Goal: Find specific page/section: Find specific page/section

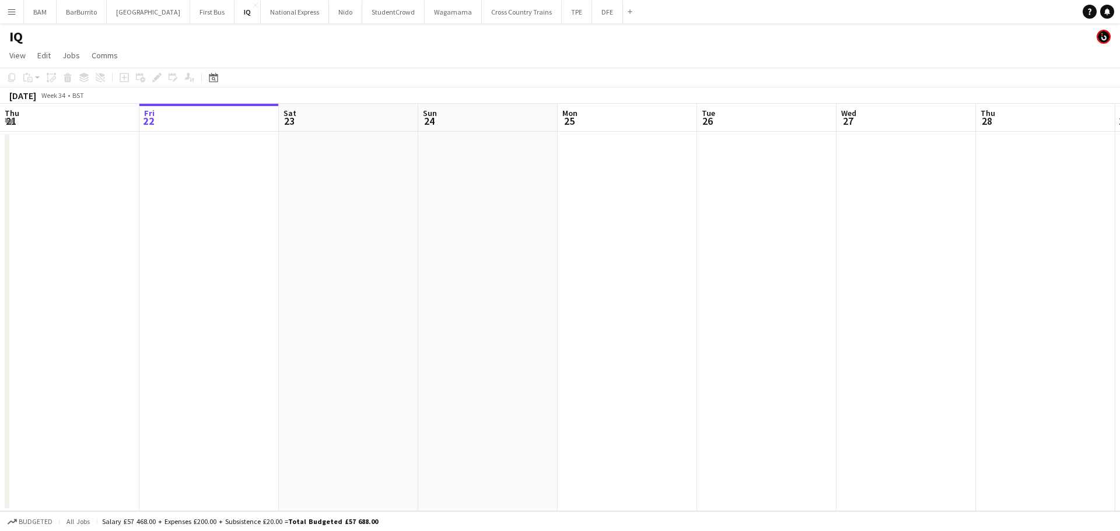
click at [10, 12] on app-icon "Menu" at bounding box center [11, 11] width 9 height 9
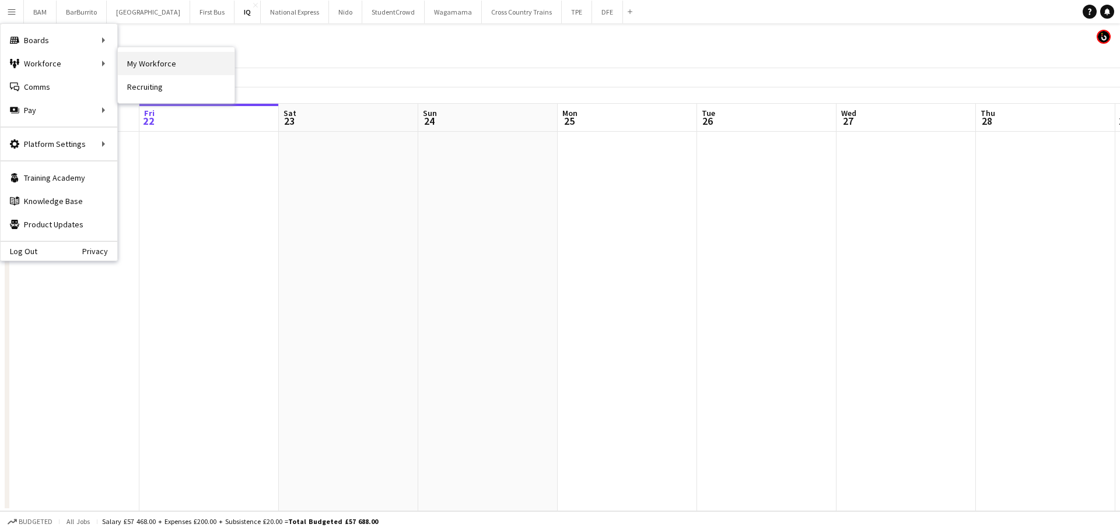
click at [166, 68] on link "My Workforce" at bounding box center [176, 63] width 117 height 23
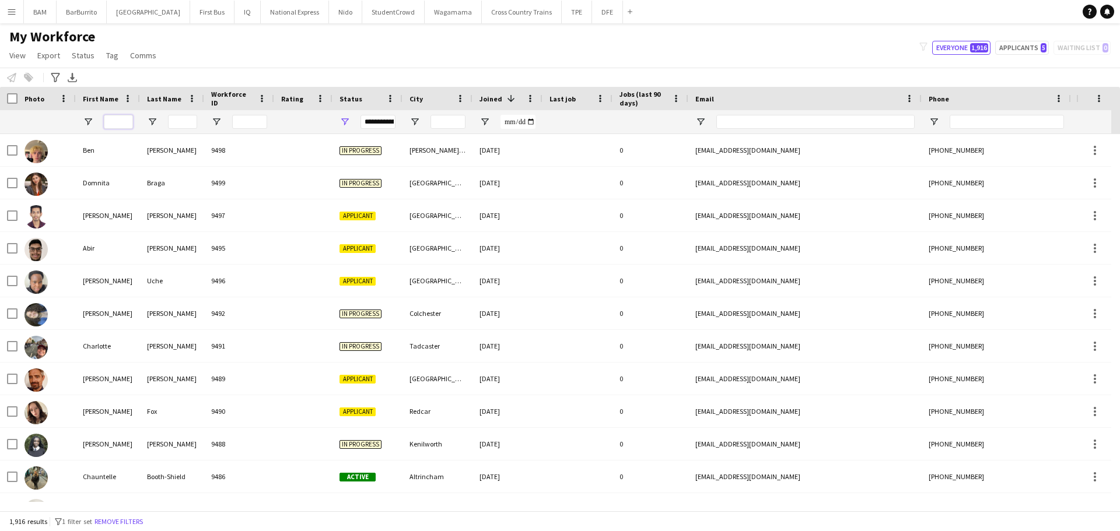
click at [121, 124] on input "First Name Filter Input" at bounding box center [118, 122] width 29 height 14
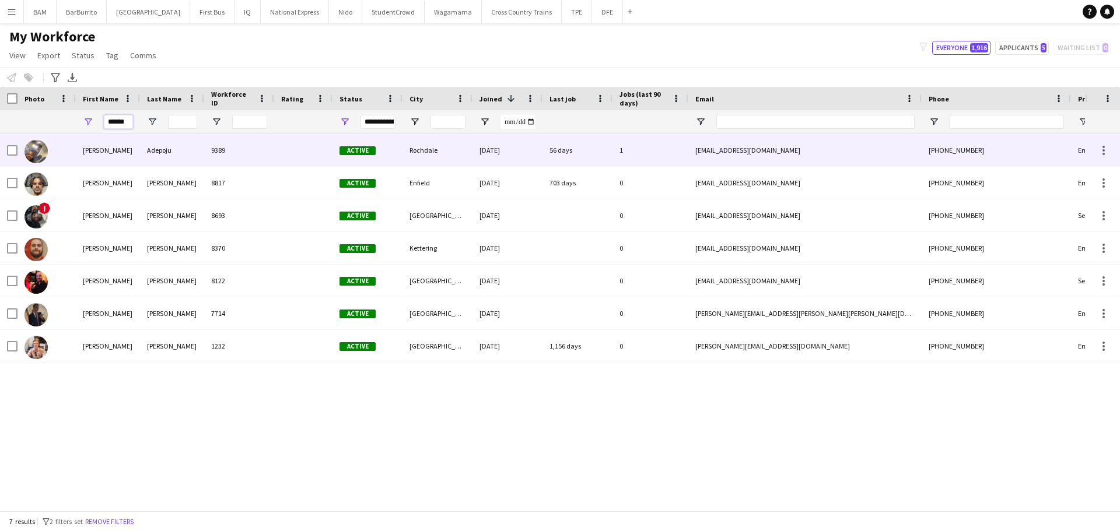
type input "******"
click at [131, 141] on div "[PERSON_NAME]" at bounding box center [108, 150] width 64 height 32
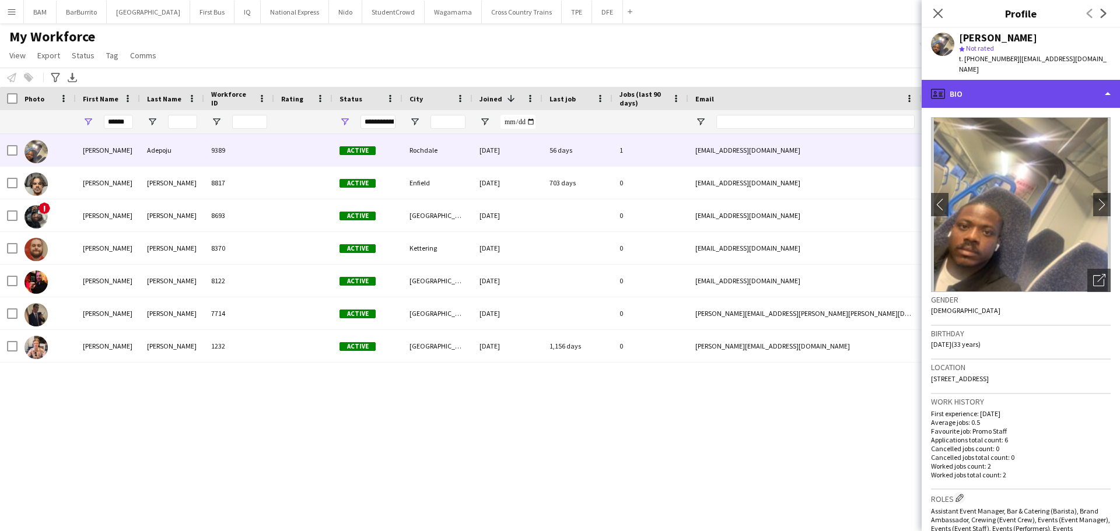
click at [997, 90] on div "profile Bio" at bounding box center [1021, 94] width 198 height 28
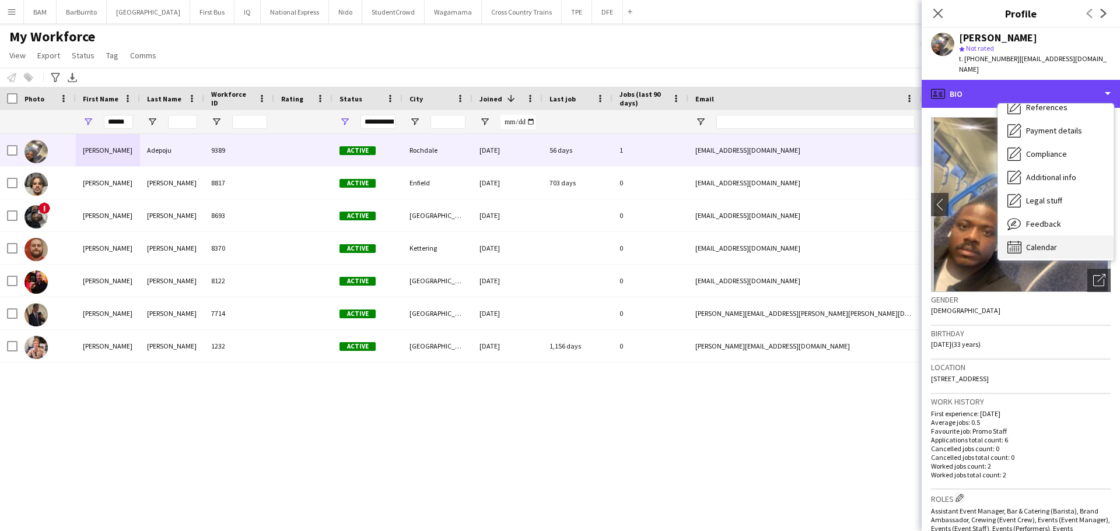
scroll to position [133, 0]
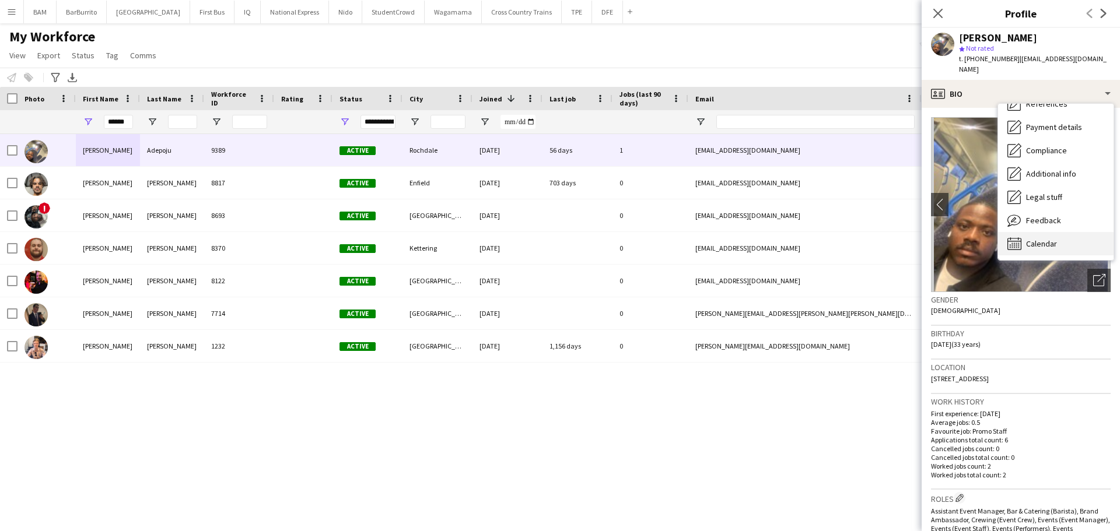
click at [1036, 239] on span "Calendar" at bounding box center [1041, 244] width 31 height 10
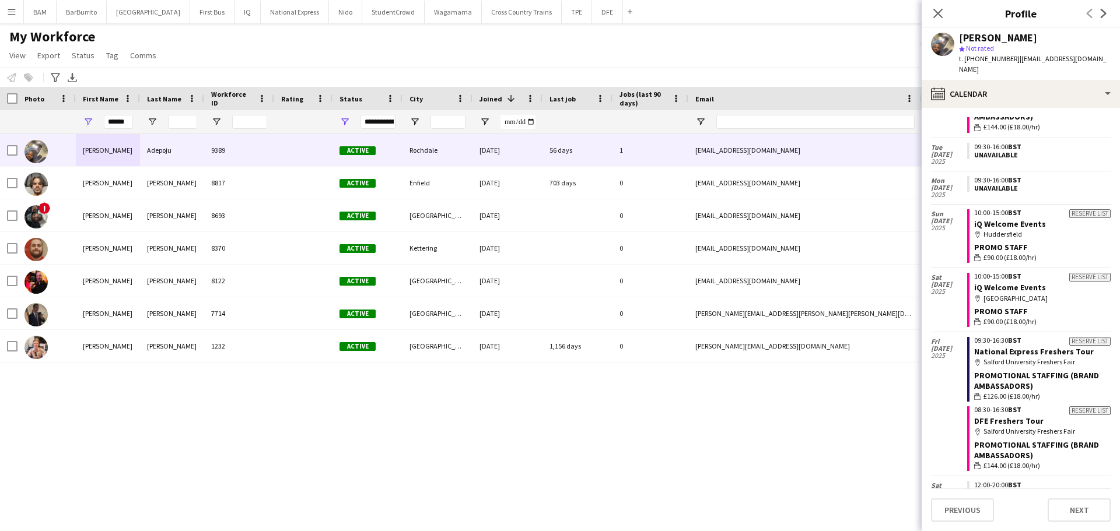
scroll to position [0, 0]
